Goal: Transaction & Acquisition: Subscribe to service/newsletter

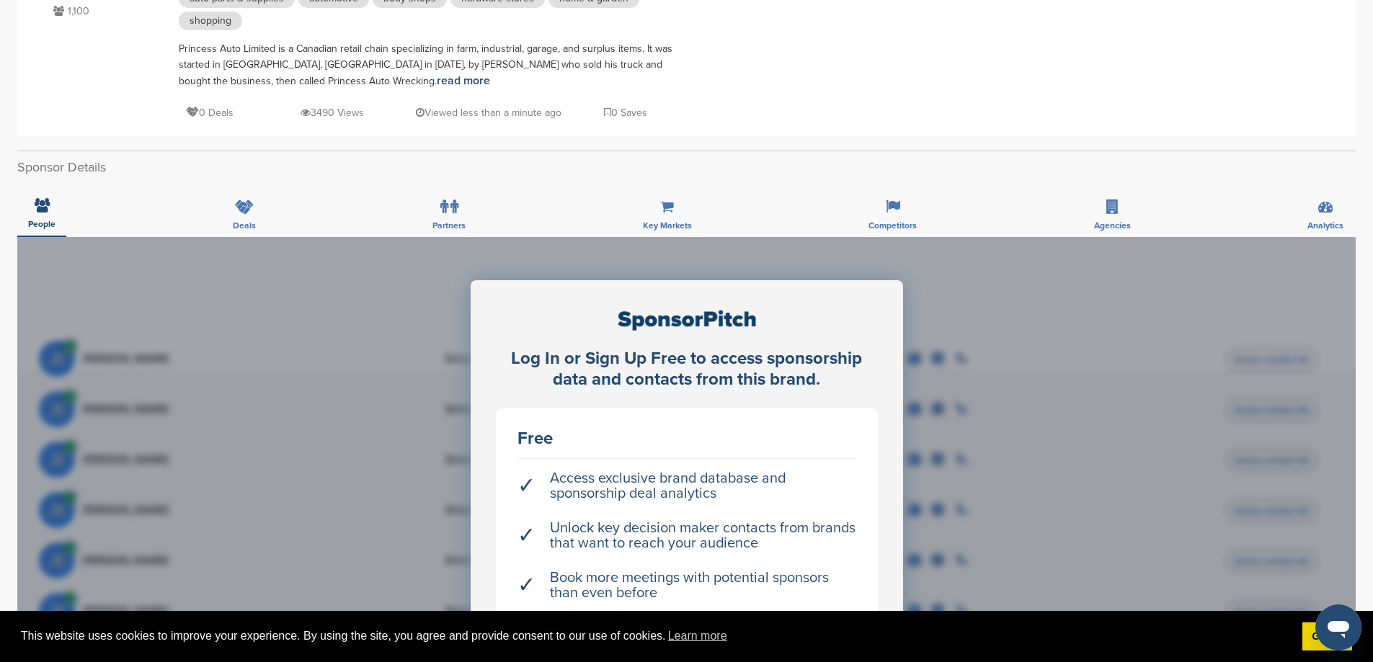
scroll to position [432, 0]
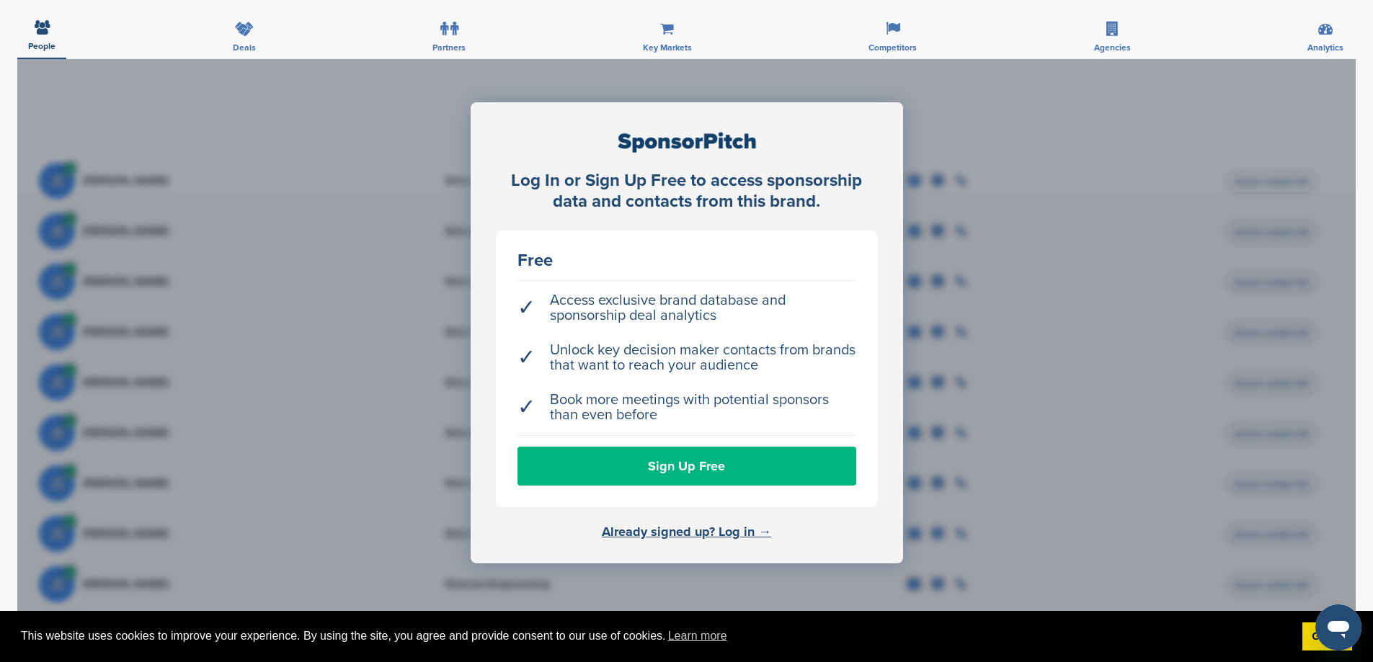
click at [784, 474] on link "Sign Up Free" at bounding box center [686, 466] width 339 height 39
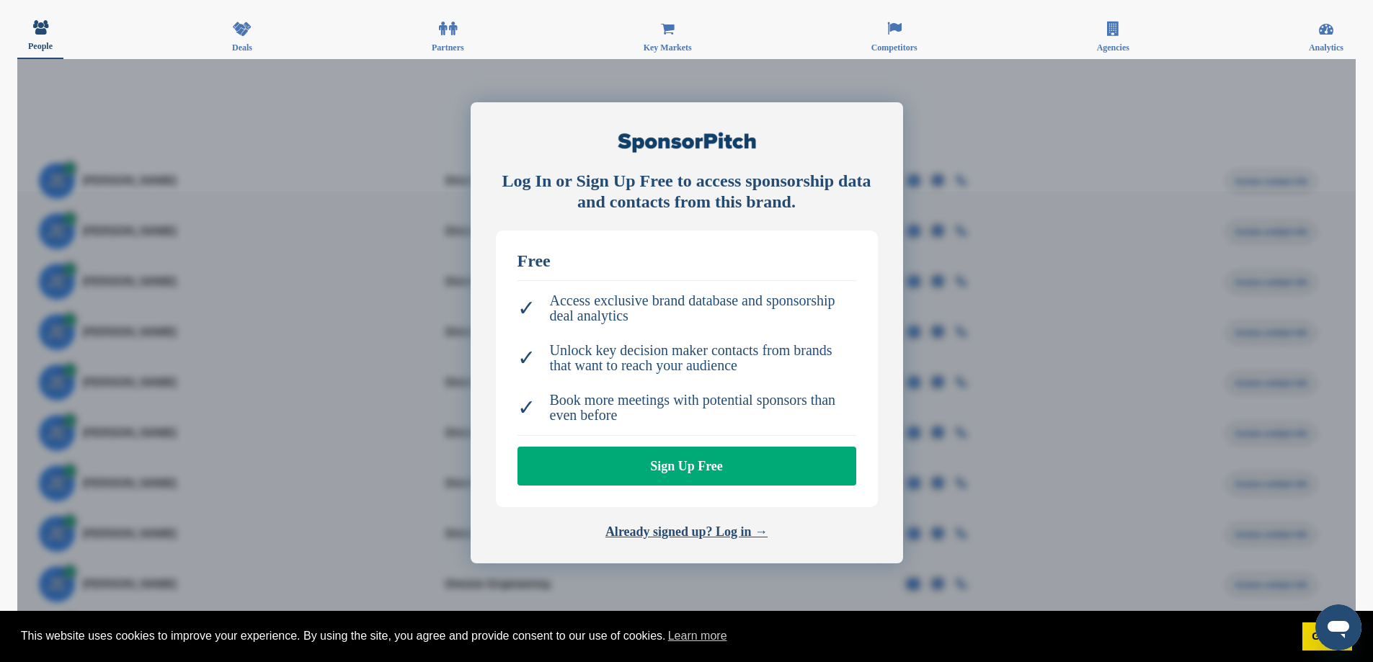
scroll to position [432, 0]
